Goal: Information Seeking & Learning: Learn about a topic

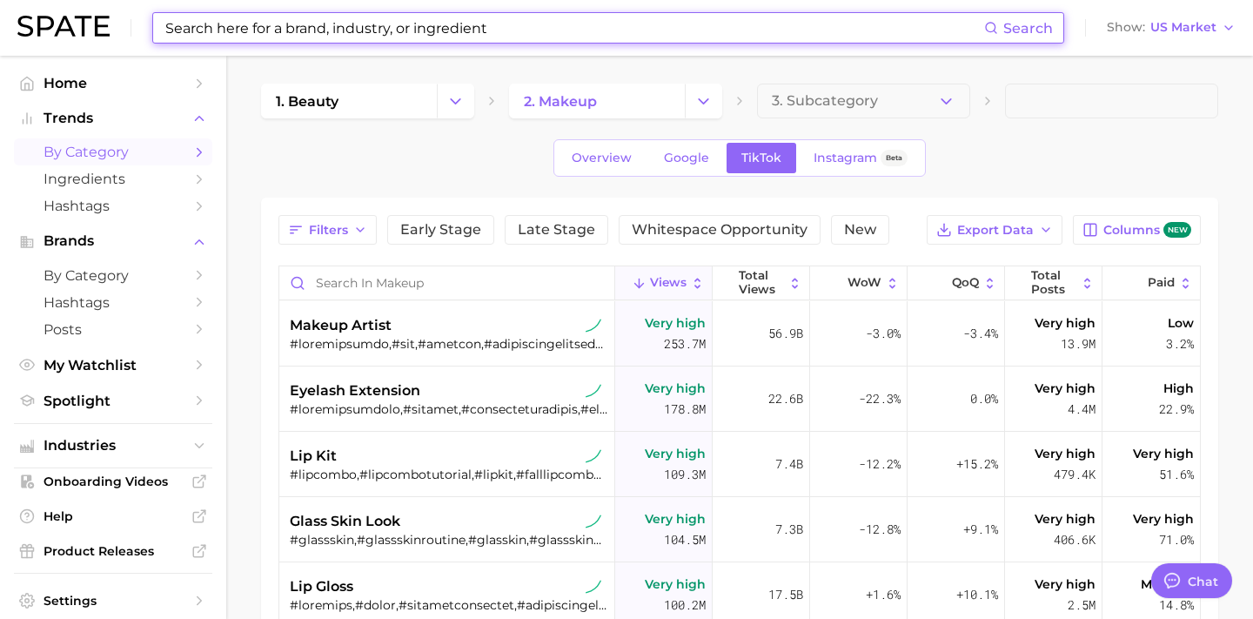
click at [644, 34] on input at bounding box center [574, 28] width 820 height 30
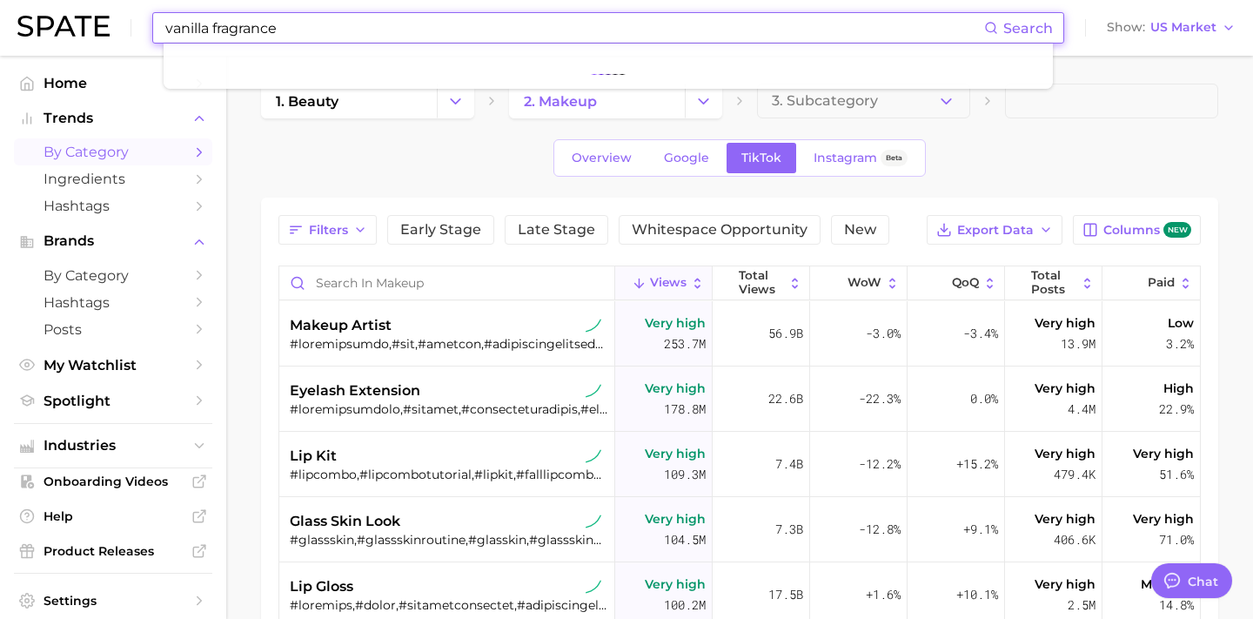
type input "vanilla fragrance"
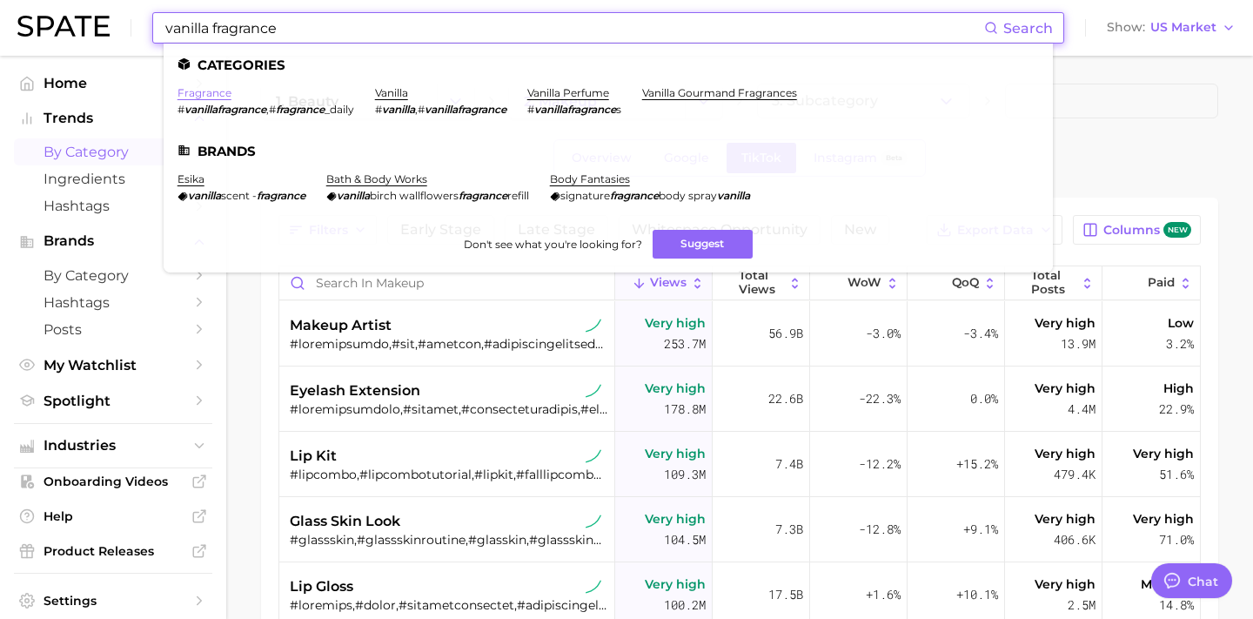
click at [191, 97] on link "fragrance" at bounding box center [204, 92] width 54 height 13
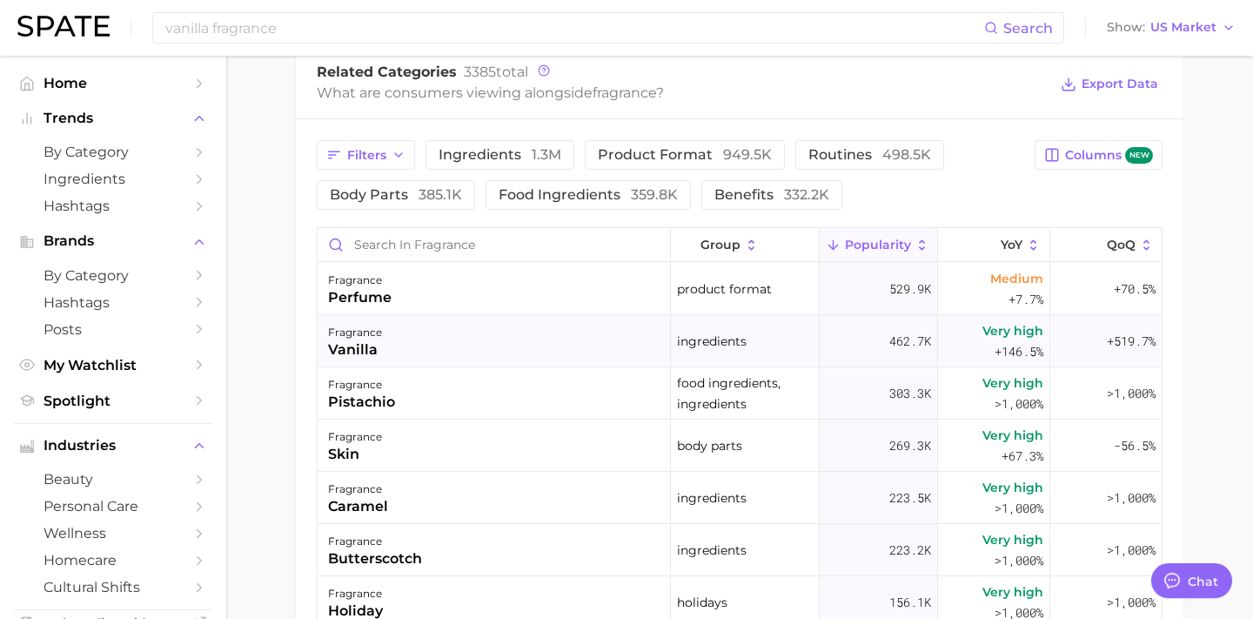
click at [697, 334] on span "ingredients" at bounding box center [712, 341] width 70 height 21
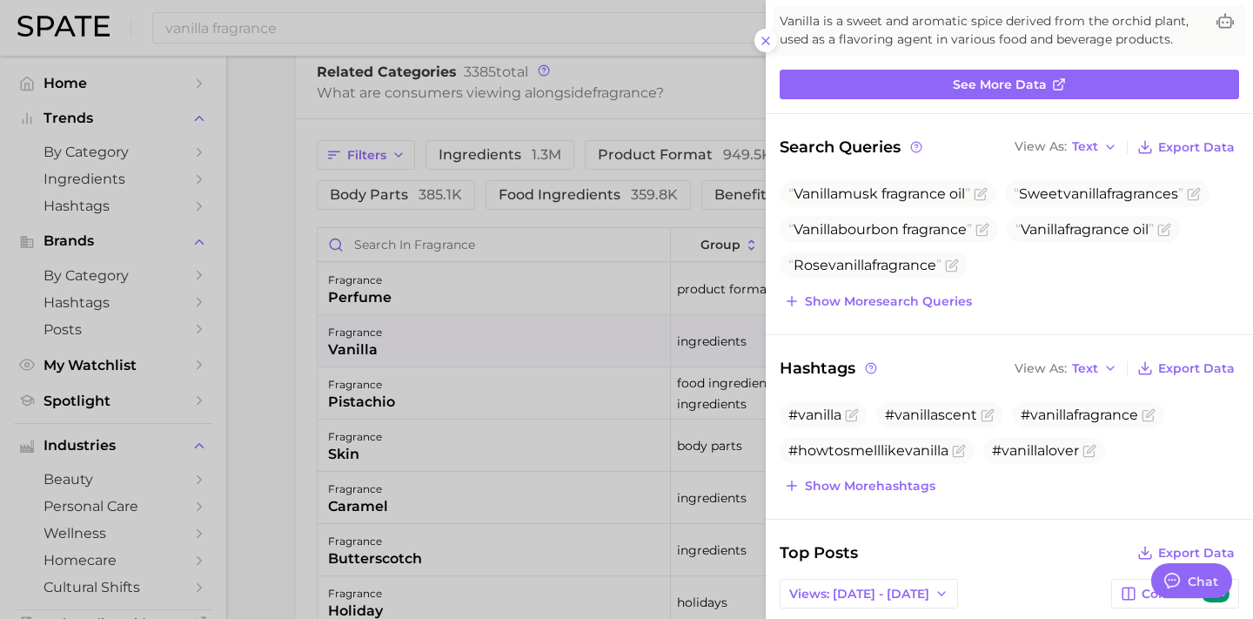
scroll to position [148, 0]
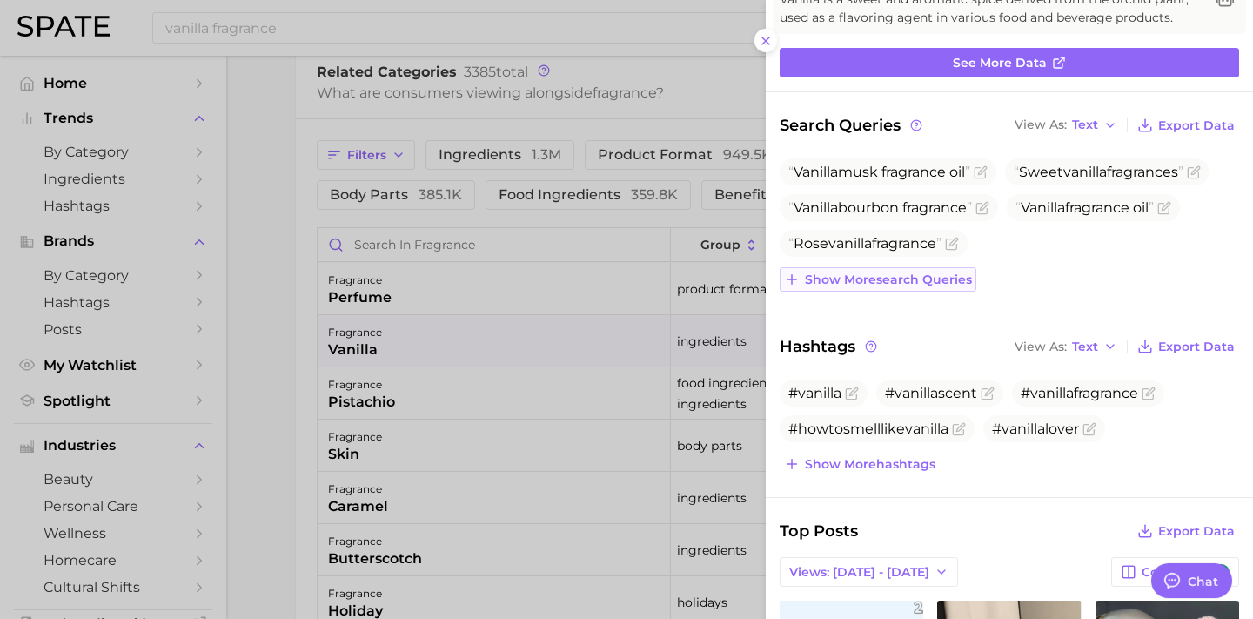
click at [878, 283] on span "Show more search queries" at bounding box center [888, 279] width 167 height 15
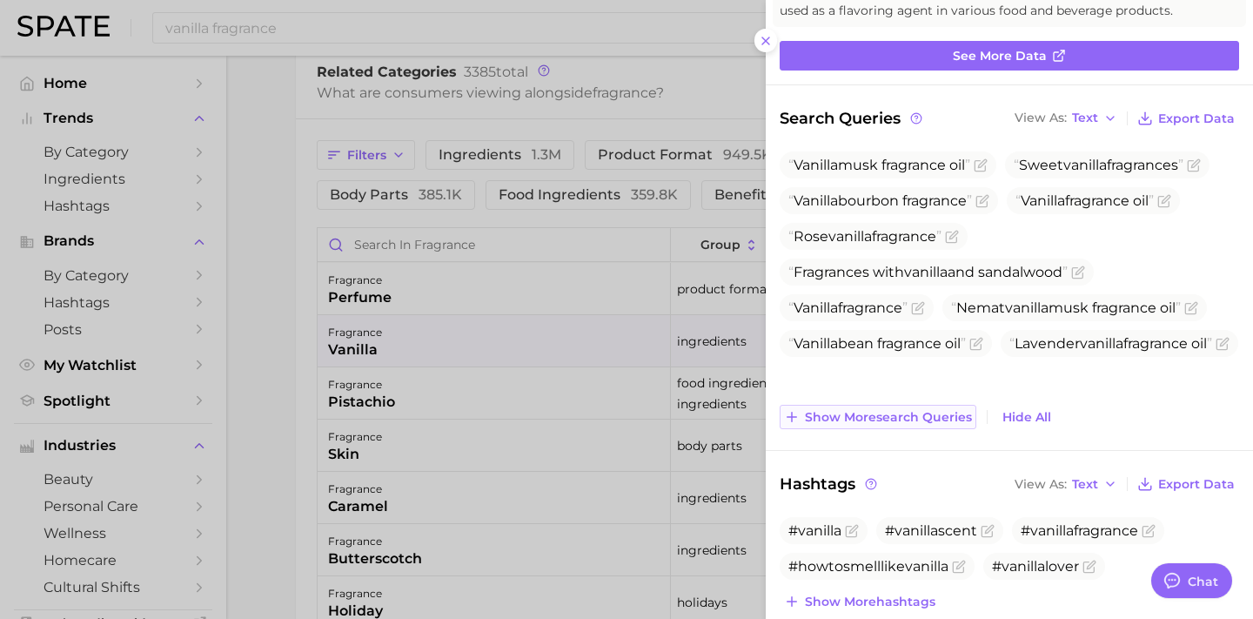
scroll to position [157, 0]
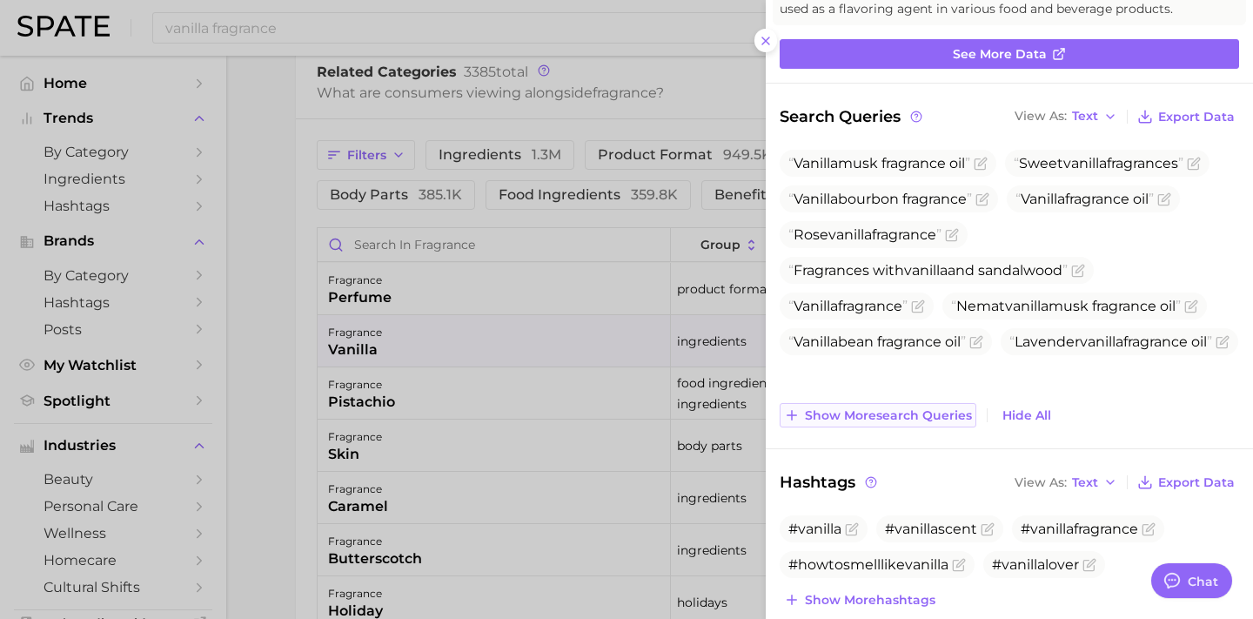
click at [878, 417] on span "Show more search queries" at bounding box center [888, 415] width 167 height 15
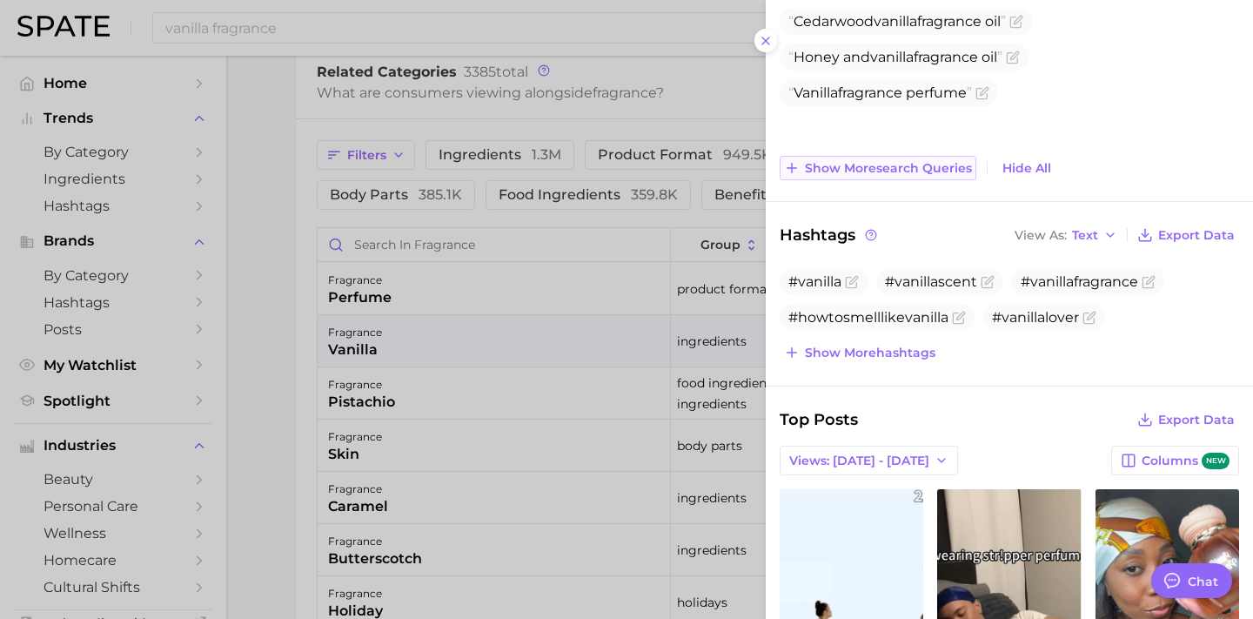
scroll to position [585, 0]
click at [779, 155] on button "Show more search queries" at bounding box center [877, 167] width 197 height 24
